Goal: Find specific page/section

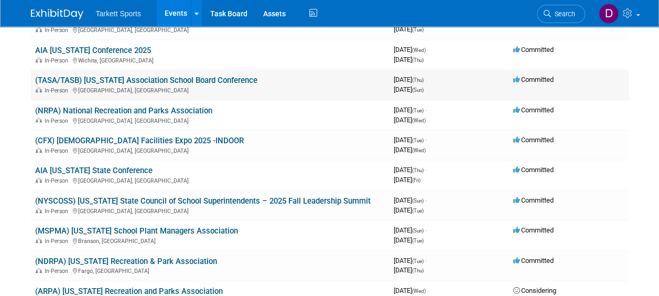
click at [202, 74] on td "(TASA/TASB) [US_STATE] Association School Board Conference In-Person [GEOGRAPHI…" at bounding box center [210, 85] width 359 height 30
click at [180, 77] on link "(TASA/TASB) [US_STATE] Association School Board Conference" at bounding box center [146, 79] width 222 height 9
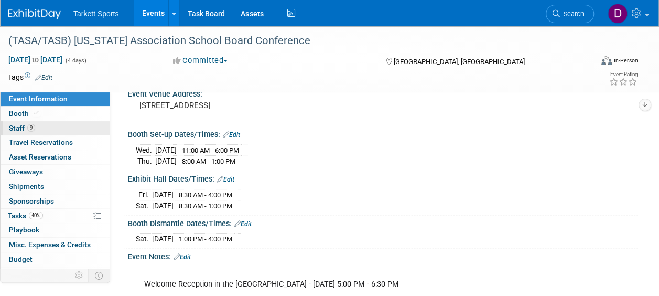
scroll to position [52, 0]
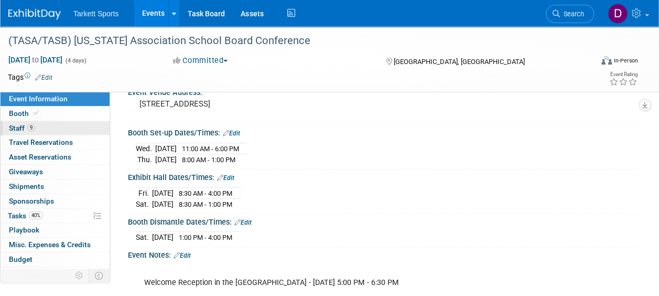
click at [14, 125] on span "Staff 9" at bounding box center [22, 128] width 26 height 8
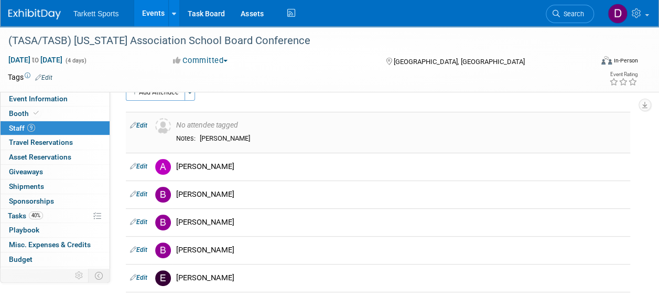
scroll to position [0, 0]
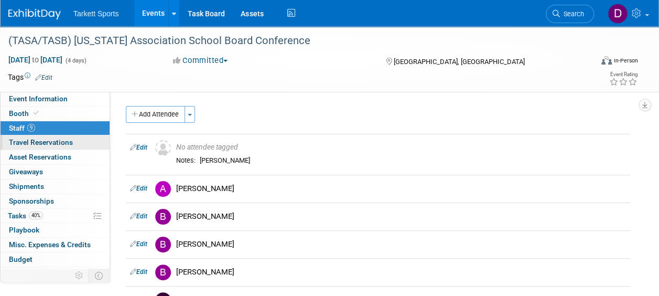
click at [61, 142] on span "Travel Reservations 0" at bounding box center [41, 142] width 64 height 8
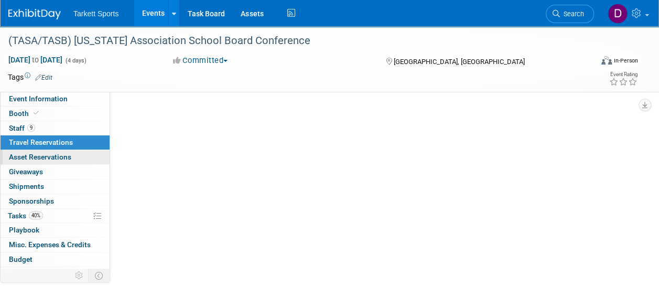
scroll to position [104, 0]
click at [61, 157] on span "Asset Reservations 0" at bounding box center [40, 157] width 62 height 8
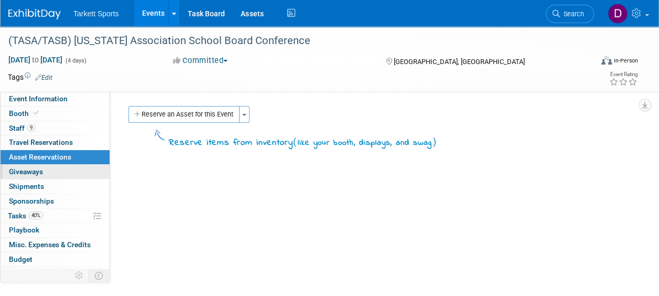
click at [23, 167] on span "Giveaways 0" at bounding box center [26, 171] width 34 height 8
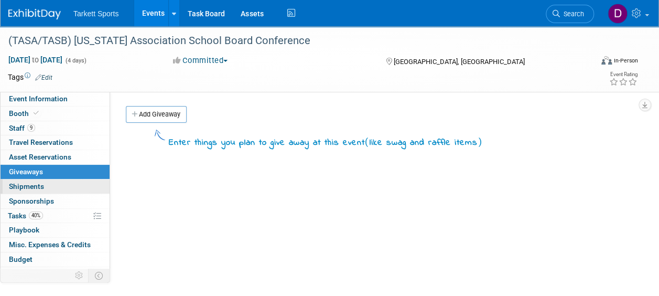
click at [25, 182] on span "Shipments 0" at bounding box center [26, 186] width 35 height 8
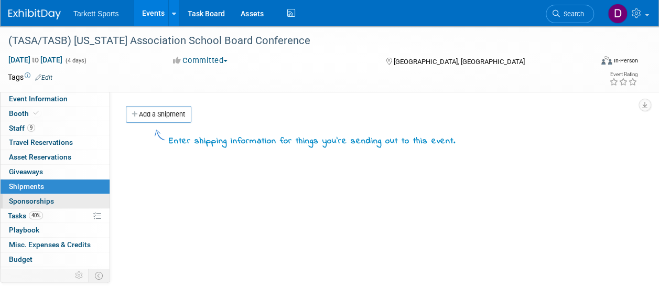
click at [42, 200] on span "Sponsorships 0" at bounding box center [31, 201] width 45 height 8
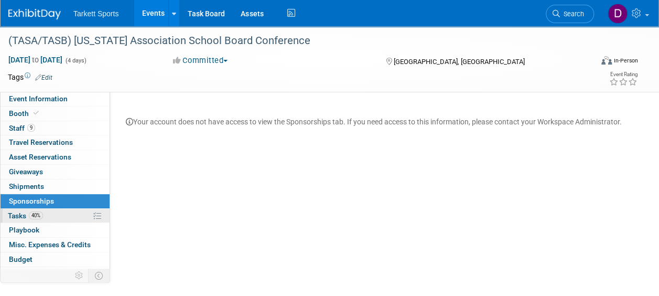
click at [14, 213] on span "Tasks 40%" at bounding box center [25, 215] width 35 height 8
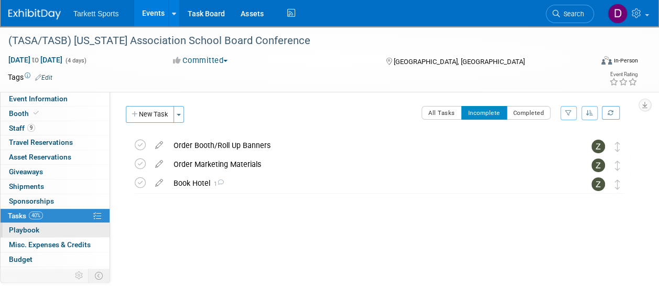
click at [31, 228] on span "Playbook 0" at bounding box center [24, 229] width 30 height 8
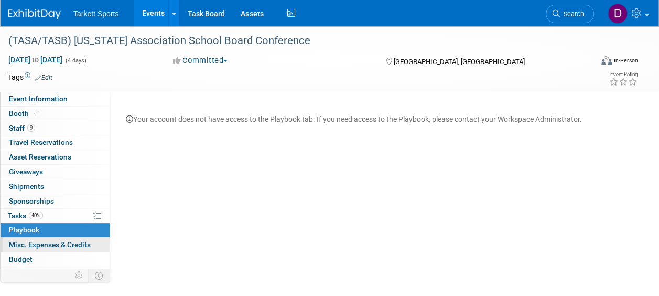
click at [25, 242] on span "Misc. Expenses & Credits 0" at bounding box center [50, 244] width 82 height 8
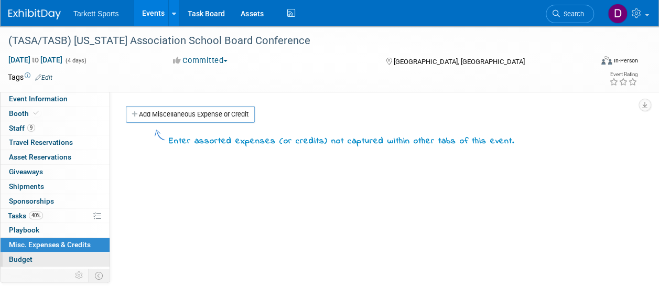
click at [25, 255] on span "Budget" at bounding box center [21, 259] width 24 height 8
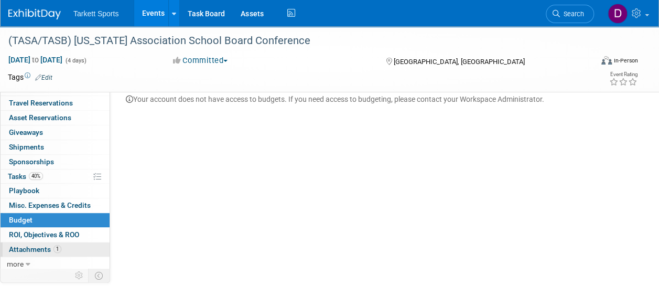
click at [29, 245] on span "Attachments 1" at bounding box center [35, 249] width 52 height 8
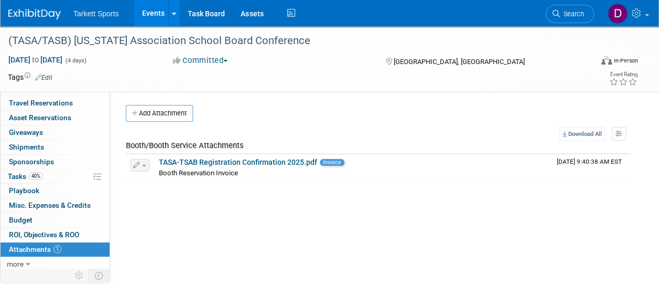
scroll to position [2, 0]
click at [242, 160] on link "TASA-TSAB Registration Confirmation 2025.pdf" at bounding box center [238, 161] width 158 height 8
click at [26, 174] on span "Tasks 40%" at bounding box center [25, 176] width 35 height 8
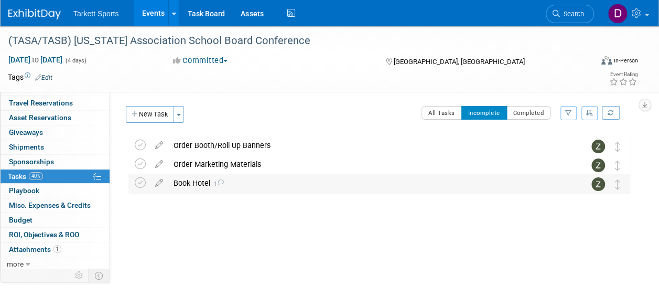
click at [199, 185] on div "Book Hotel 1" at bounding box center [369, 183] width 402 height 18
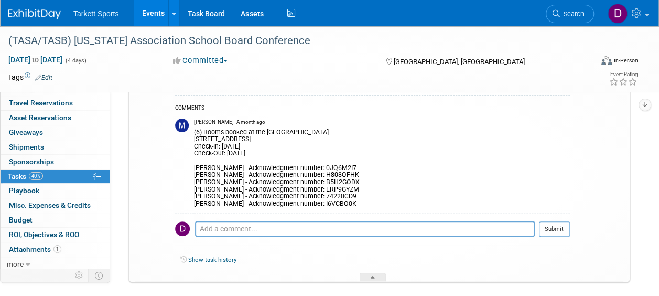
scroll to position [104, 0]
